Goal: Task Accomplishment & Management: Manage account settings

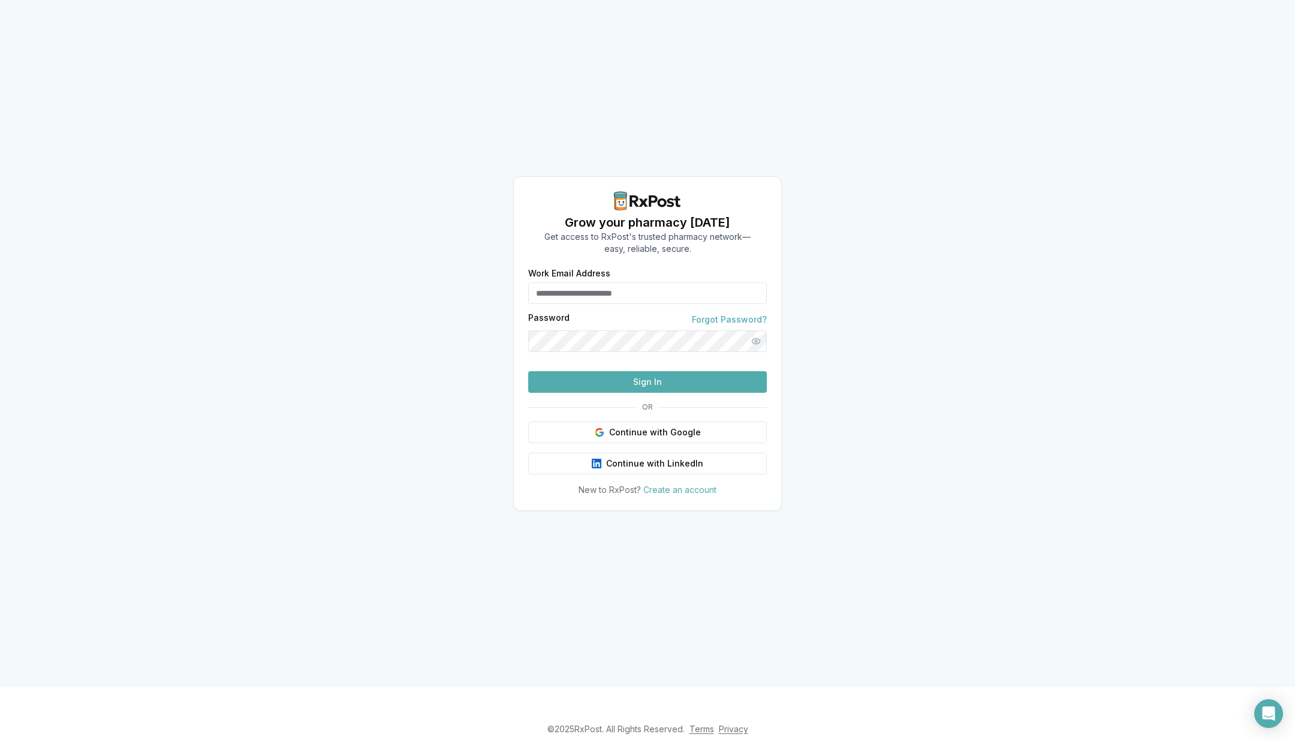
click at [594, 282] on input "Work Email Address" at bounding box center [647, 293] width 239 height 22
type input "**********"
click at [689, 393] on button "Sign In" at bounding box center [647, 382] width 239 height 22
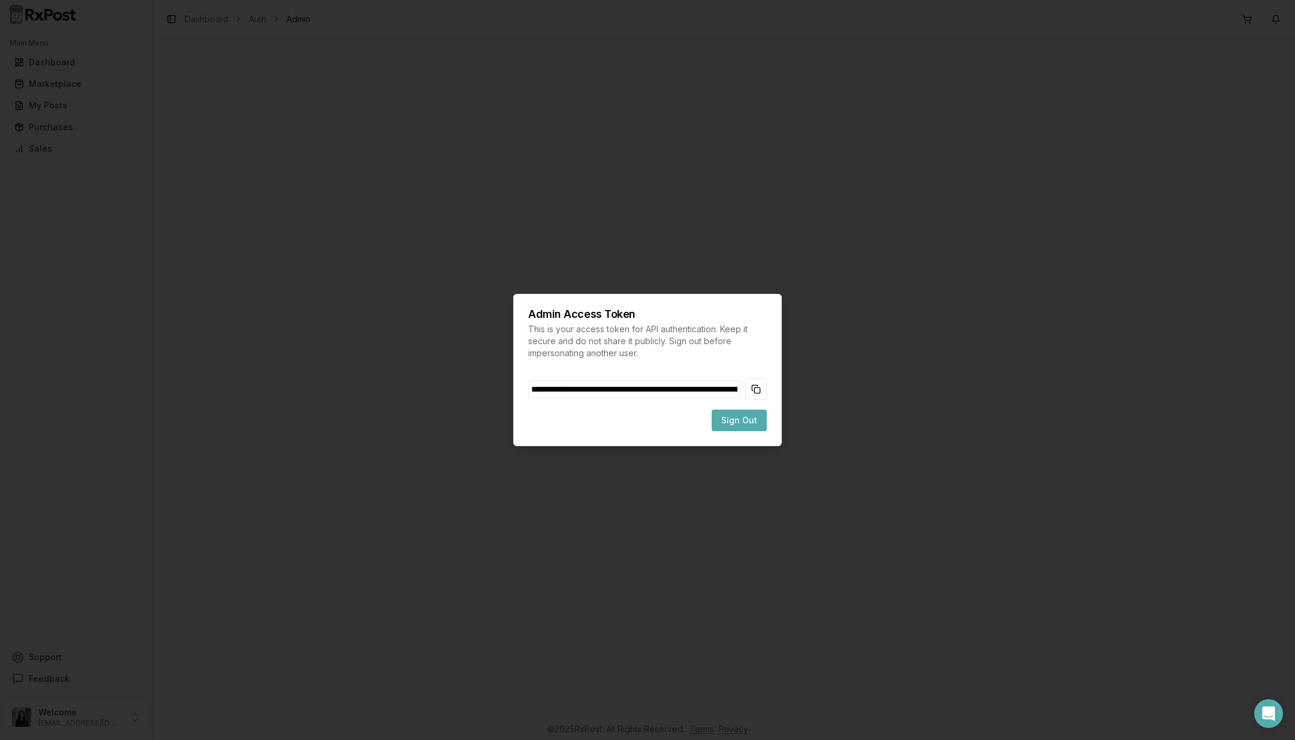
click at [759, 392] on button "Copy token to clipboard" at bounding box center [756, 389] width 22 height 22
click at [751, 420] on span "Sign Out" at bounding box center [739, 420] width 36 height 12
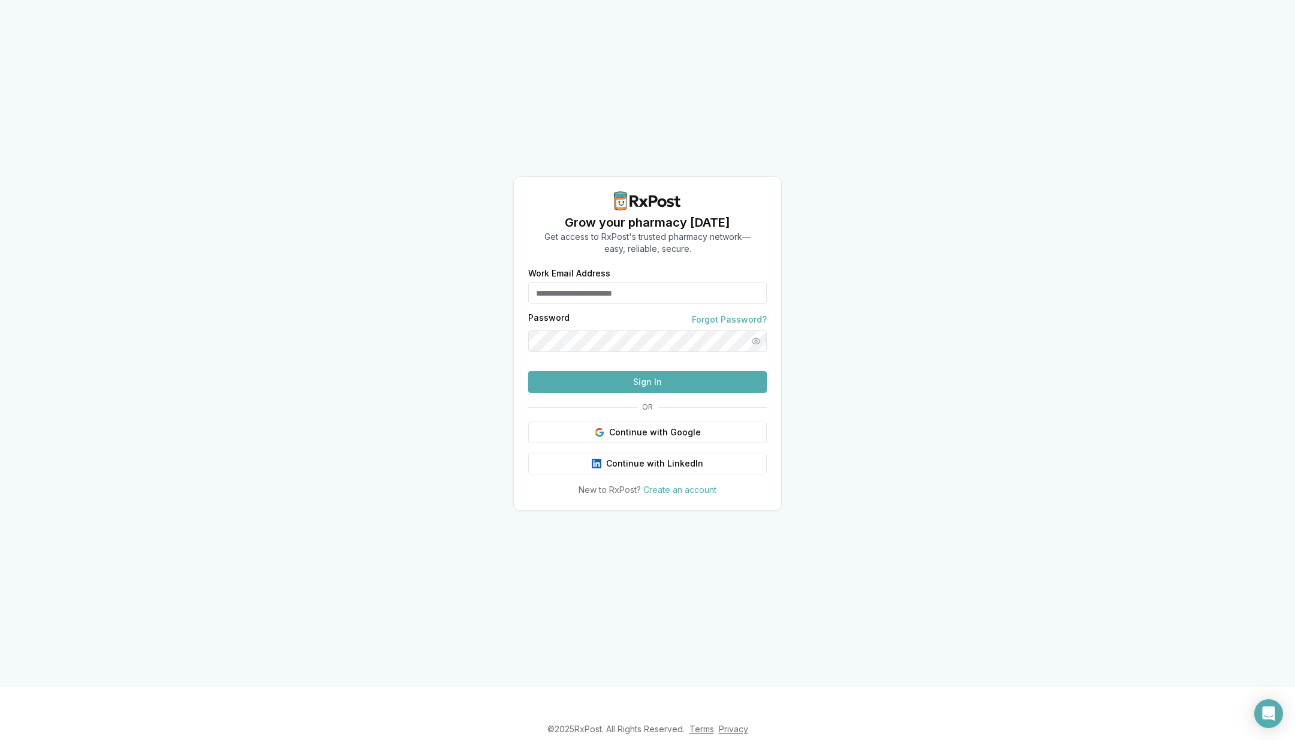
click at [652, 282] on input "Work Email Address" at bounding box center [647, 293] width 239 height 22
